Goal: Information Seeking & Learning: Understand process/instructions

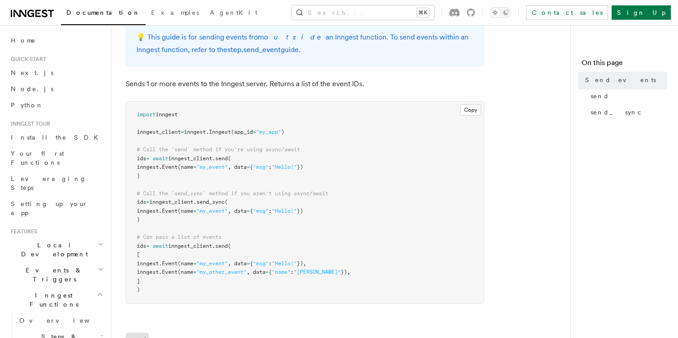
scroll to position [67, 0]
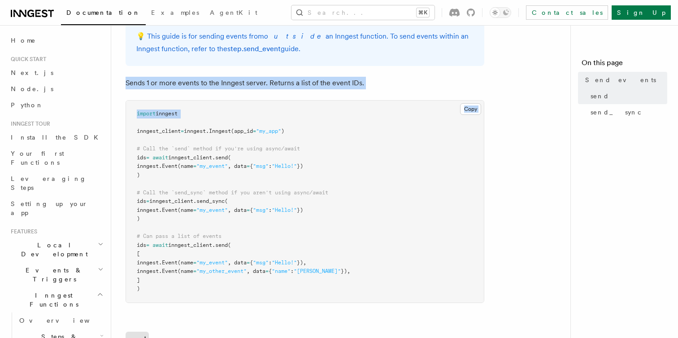
drag, startPoint x: 171, startPoint y: 90, endPoint x: 170, endPoint y: 79, distance: 10.8
click at [170, 79] on p "Sends 1 or more events to the Inngest server. Returns a list of the event IDs." at bounding box center [305, 83] width 359 height 13
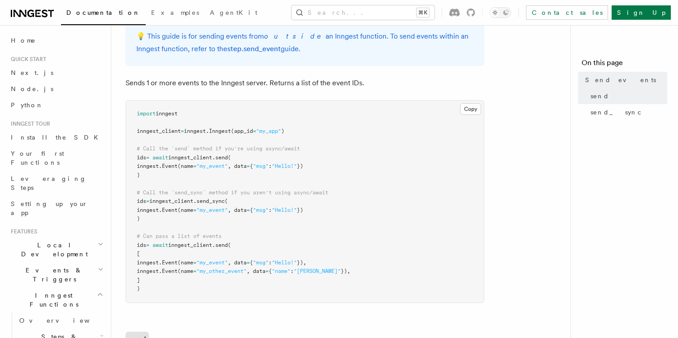
click at [170, 127] on pre "import inngest inngest_client = inngest . Inngest (app_id = "my_app" ) # Call t…" at bounding box center [305, 201] width 358 height 202
drag, startPoint x: 170, startPoint y: 127, endPoint x: 174, endPoint y: 166, distance: 39.2
click at [172, 163] on pre "import inngest inngest_client = inngest . Inngest (app_id = "my_app" ) # Call t…" at bounding box center [305, 201] width 358 height 202
click at [162, 166] on span "inngest." at bounding box center [149, 166] width 25 height 6
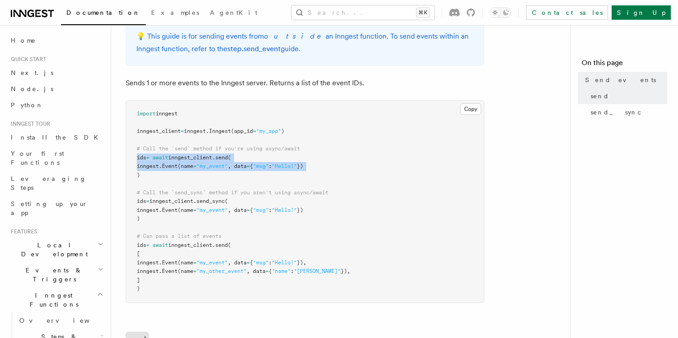
drag, startPoint x: 174, startPoint y: 166, endPoint x: 172, endPoint y: 157, distance: 9.1
click at [172, 157] on code "import inngest inngest_client = inngest . Inngest (app_id = "my_app" ) # Call t…" at bounding box center [244, 200] width 214 height 181
click at [172, 157] on span "inngest_client" at bounding box center [190, 157] width 44 height 6
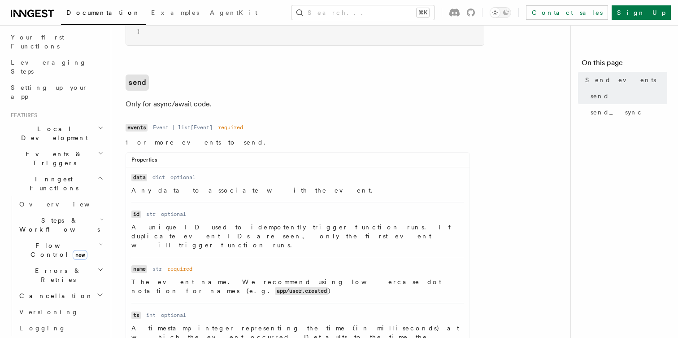
scroll to position [117, 0]
click at [81, 145] on h2 "Events & Triggers" at bounding box center [56, 157] width 98 height 25
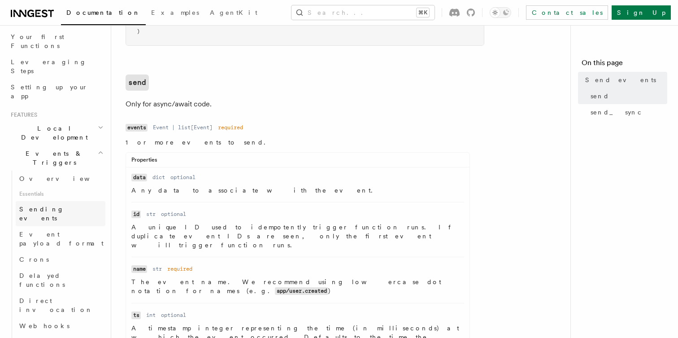
click at [62, 205] on span "Sending events" at bounding box center [41, 213] width 45 height 16
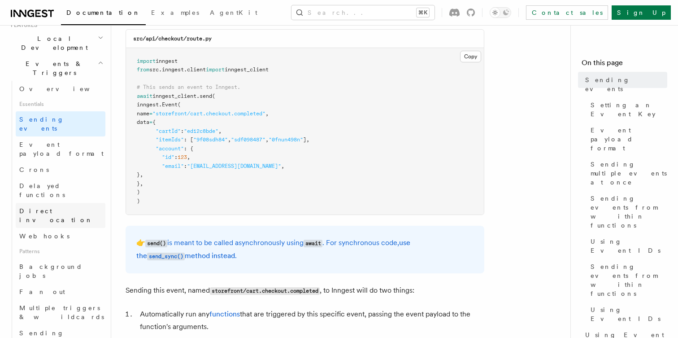
scroll to position [214, 0]
